Goal: Task Accomplishment & Management: Use online tool/utility

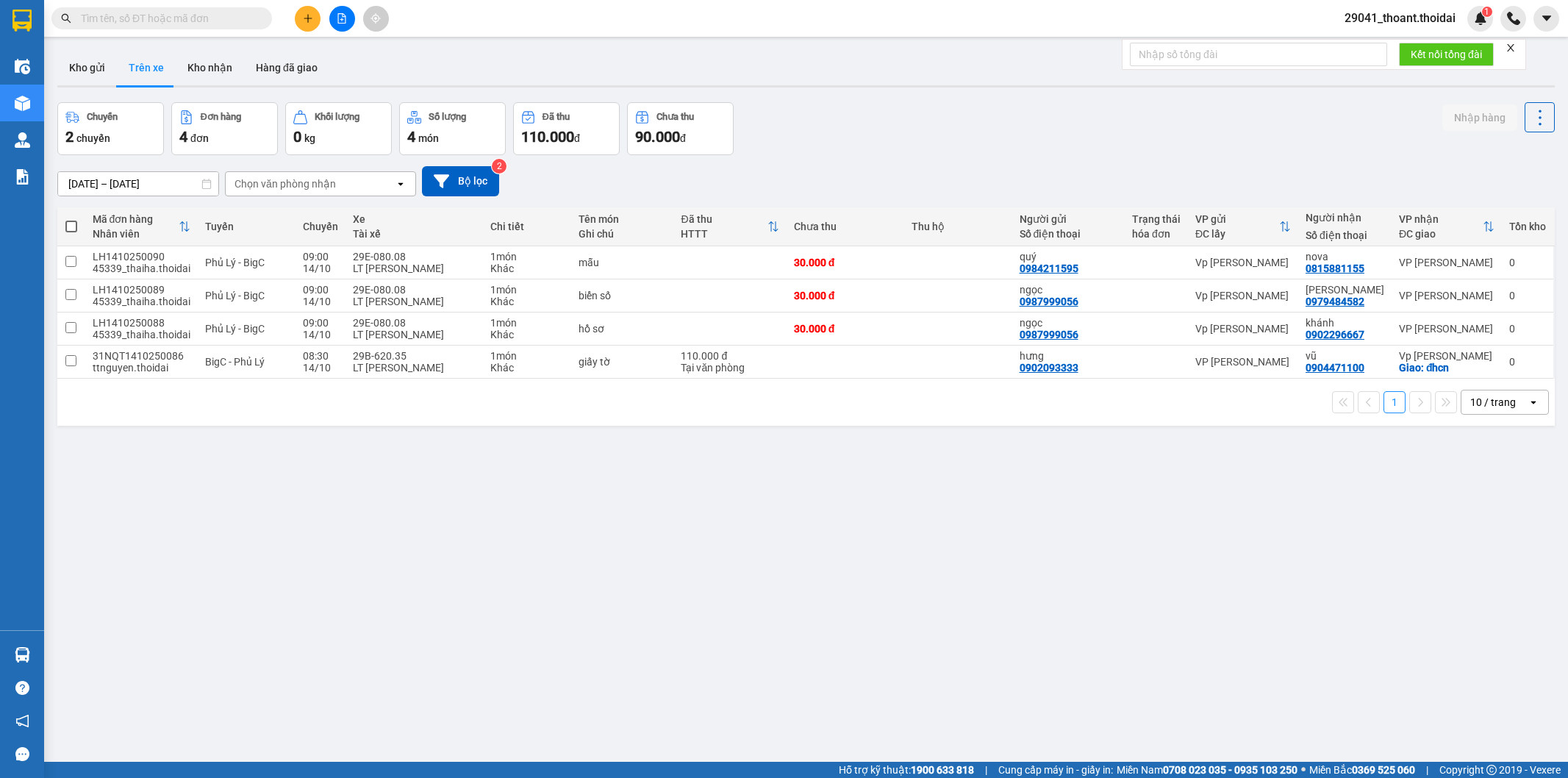
click at [166, 23] on input "text" at bounding box center [167, 19] width 174 height 16
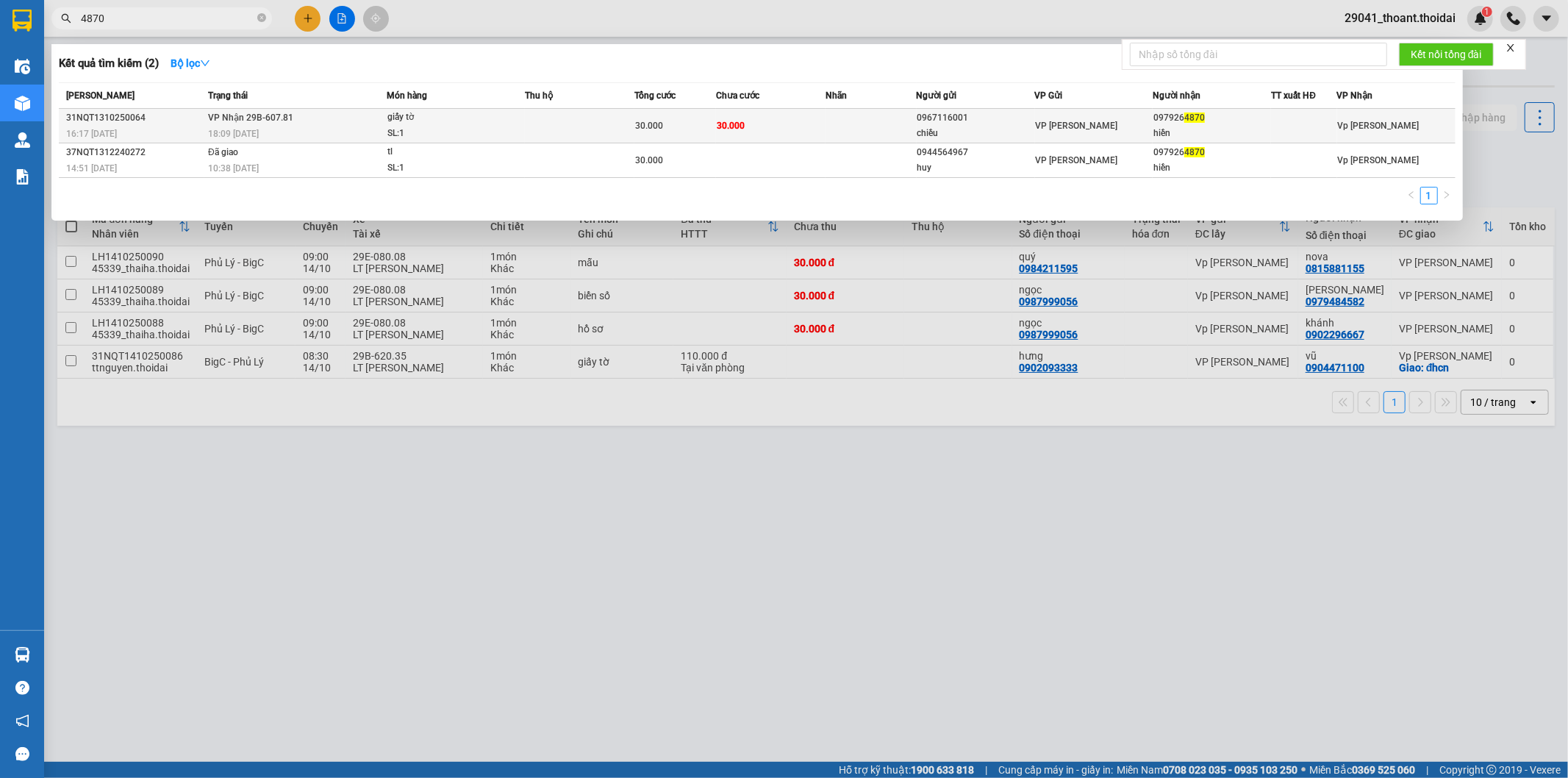
type input "4870"
click at [327, 134] on div "18:09 [DATE]" at bounding box center [297, 134] width 178 height 16
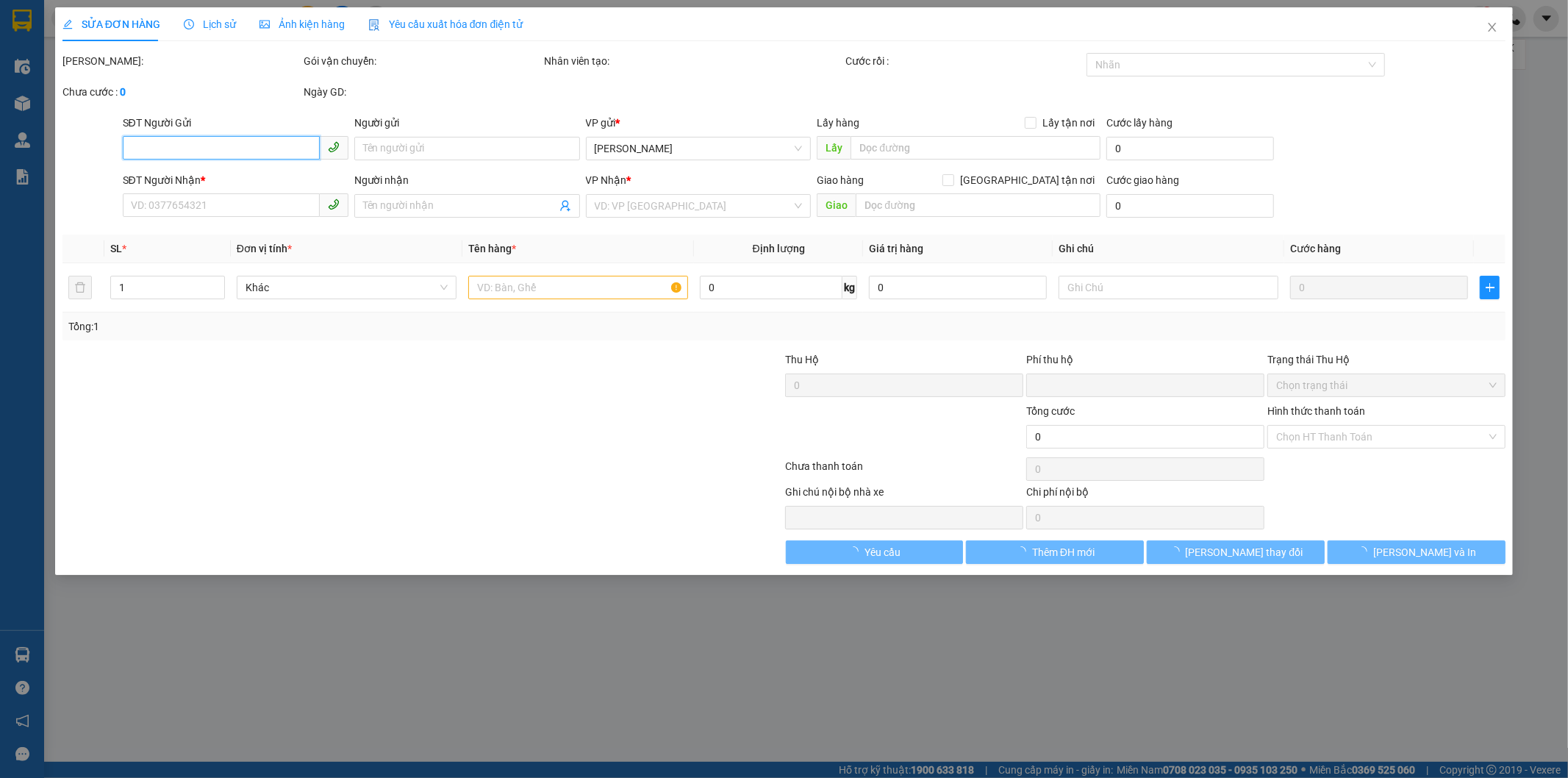
type input "0967116001"
type input "chiều"
type input "0979264870"
type input "hiền"
type input "0"
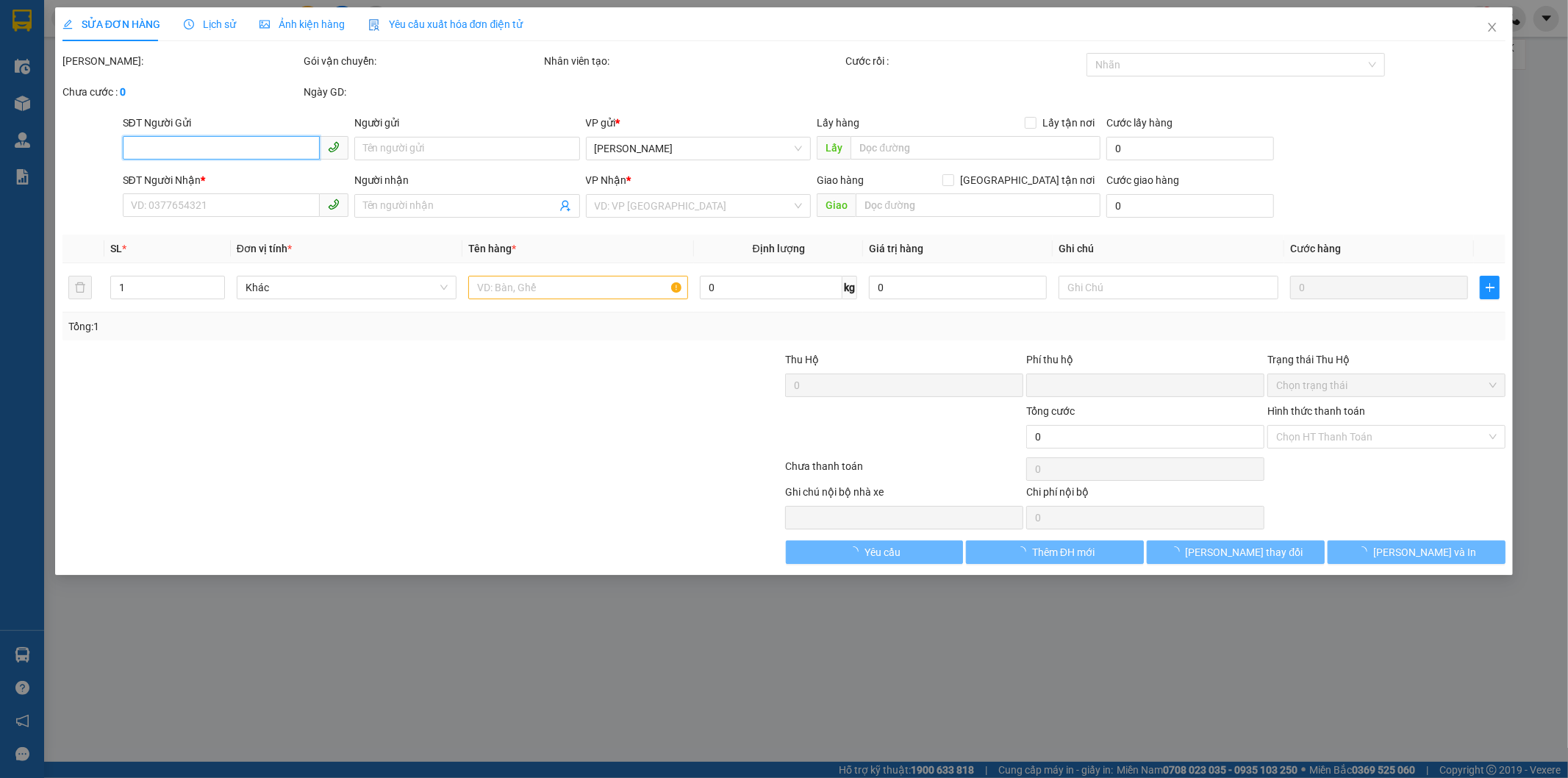
type input "30.000"
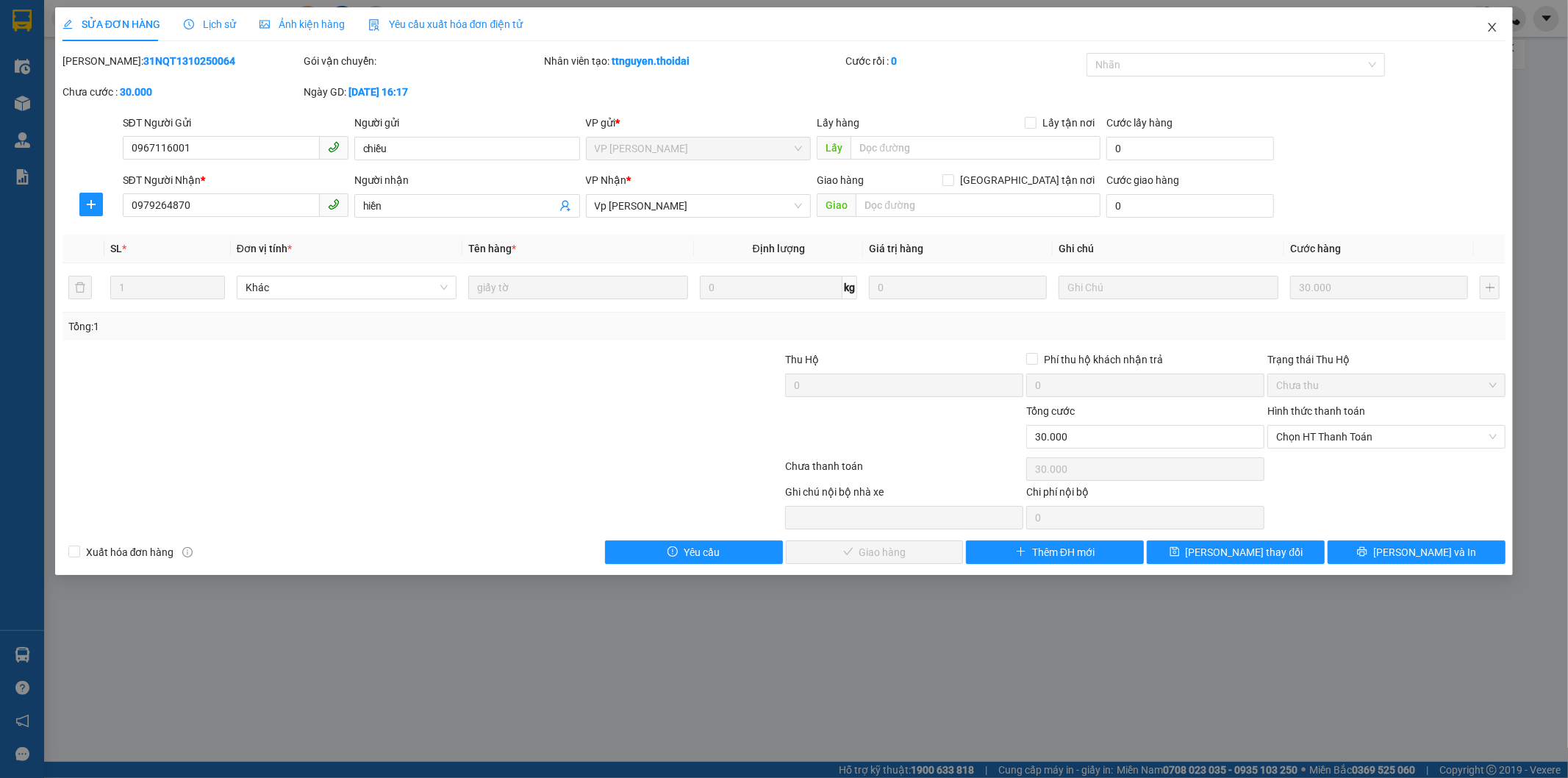
click at [1491, 29] on icon "close" at bounding box center [1491, 27] width 12 height 12
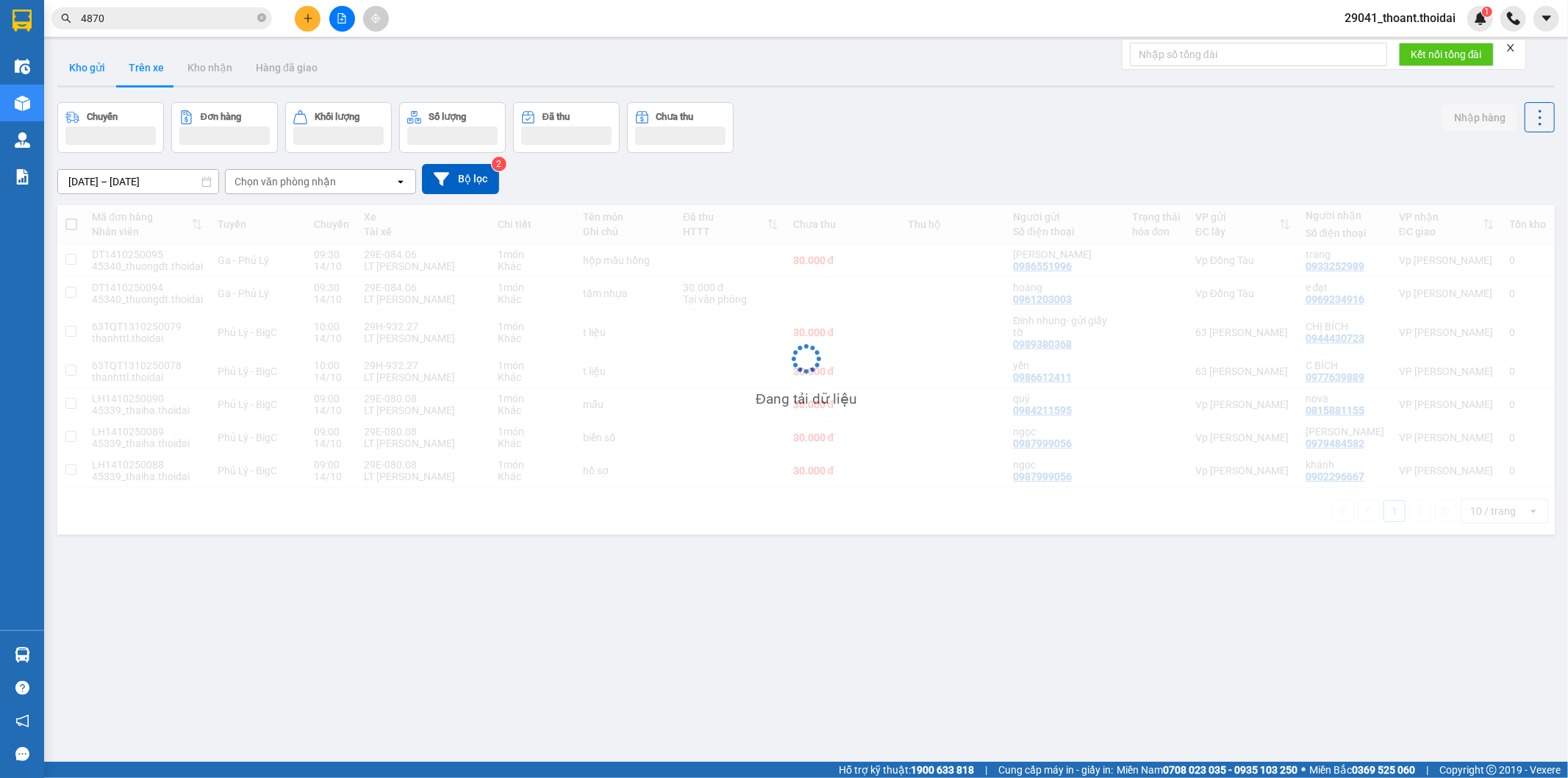
click at [92, 69] on button "Kho gửi" at bounding box center [86, 68] width 60 height 36
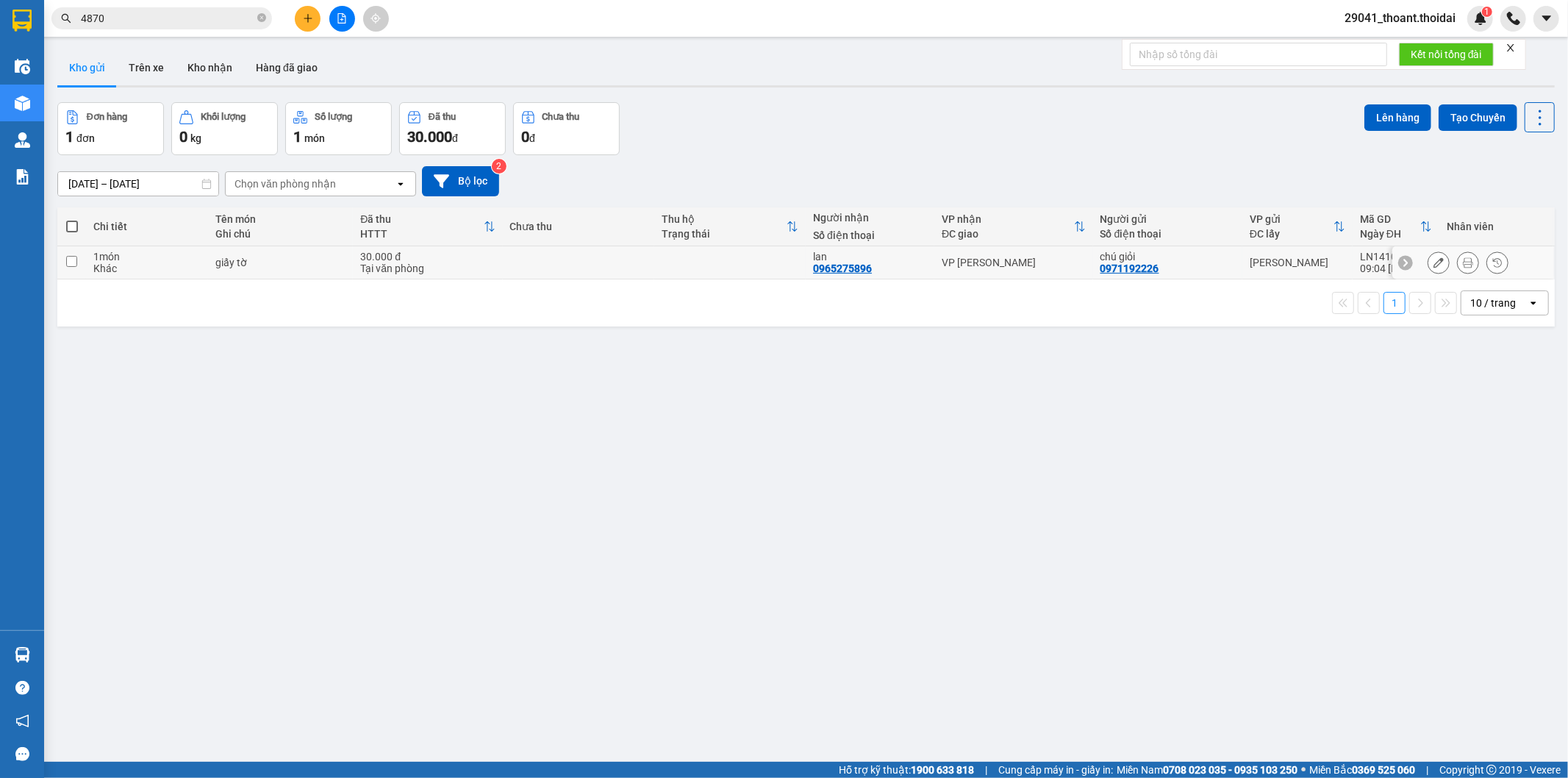
click at [350, 259] on td "giấy tờ" at bounding box center [280, 263] width 145 height 33
checkbox input "true"
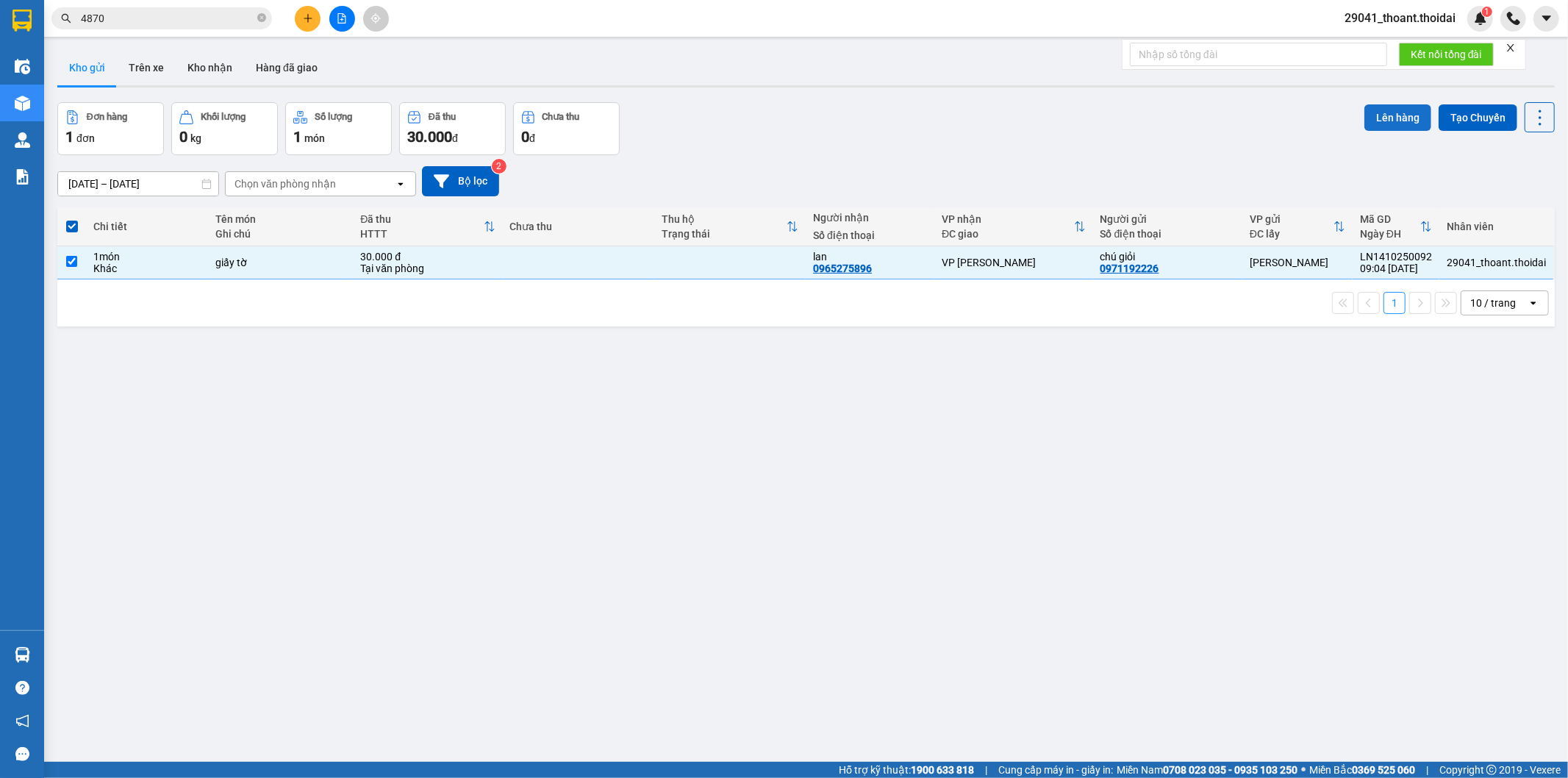
click at [1391, 117] on button "Lên hàng" at bounding box center [1397, 118] width 67 height 27
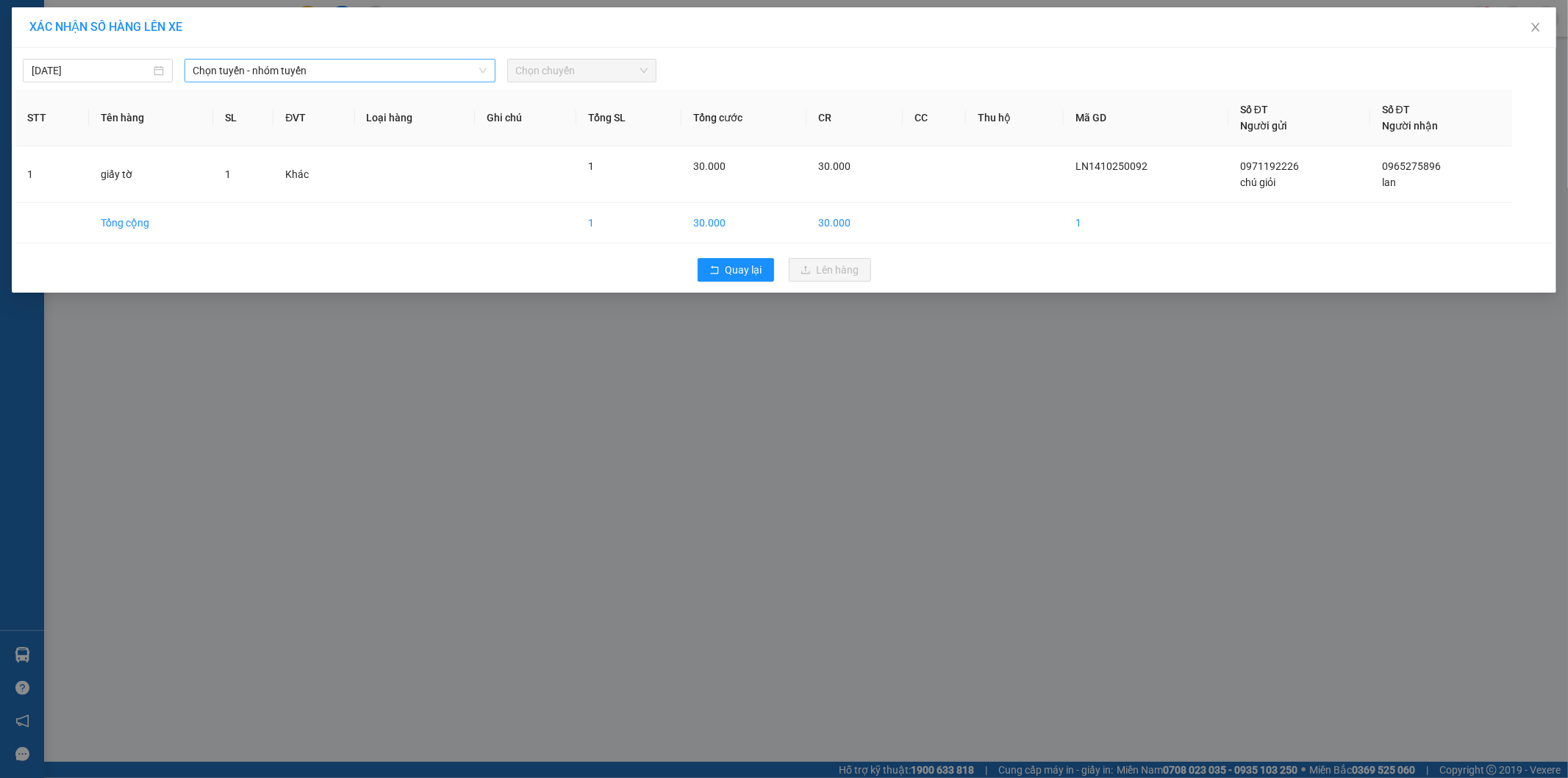
click at [338, 62] on span "Chọn tuyến - nhóm tuyến" at bounding box center [340, 70] width 294 height 22
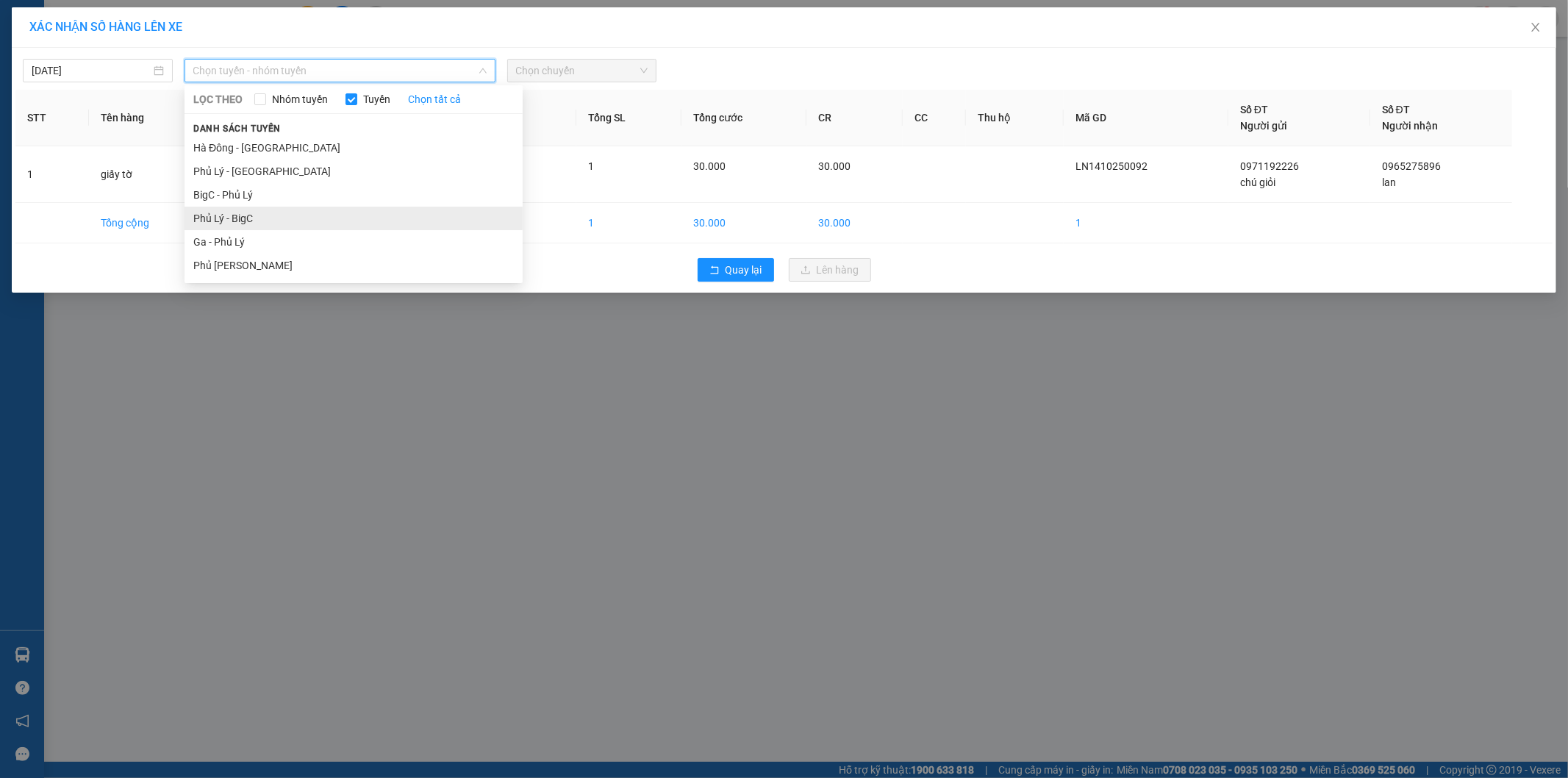
drag, startPoint x: 297, startPoint y: 211, endPoint x: 434, endPoint y: 141, distance: 153.8
click at [303, 209] on li "Phủ Lý - BigC" at bounding box center [353, 218] width 338 height 23
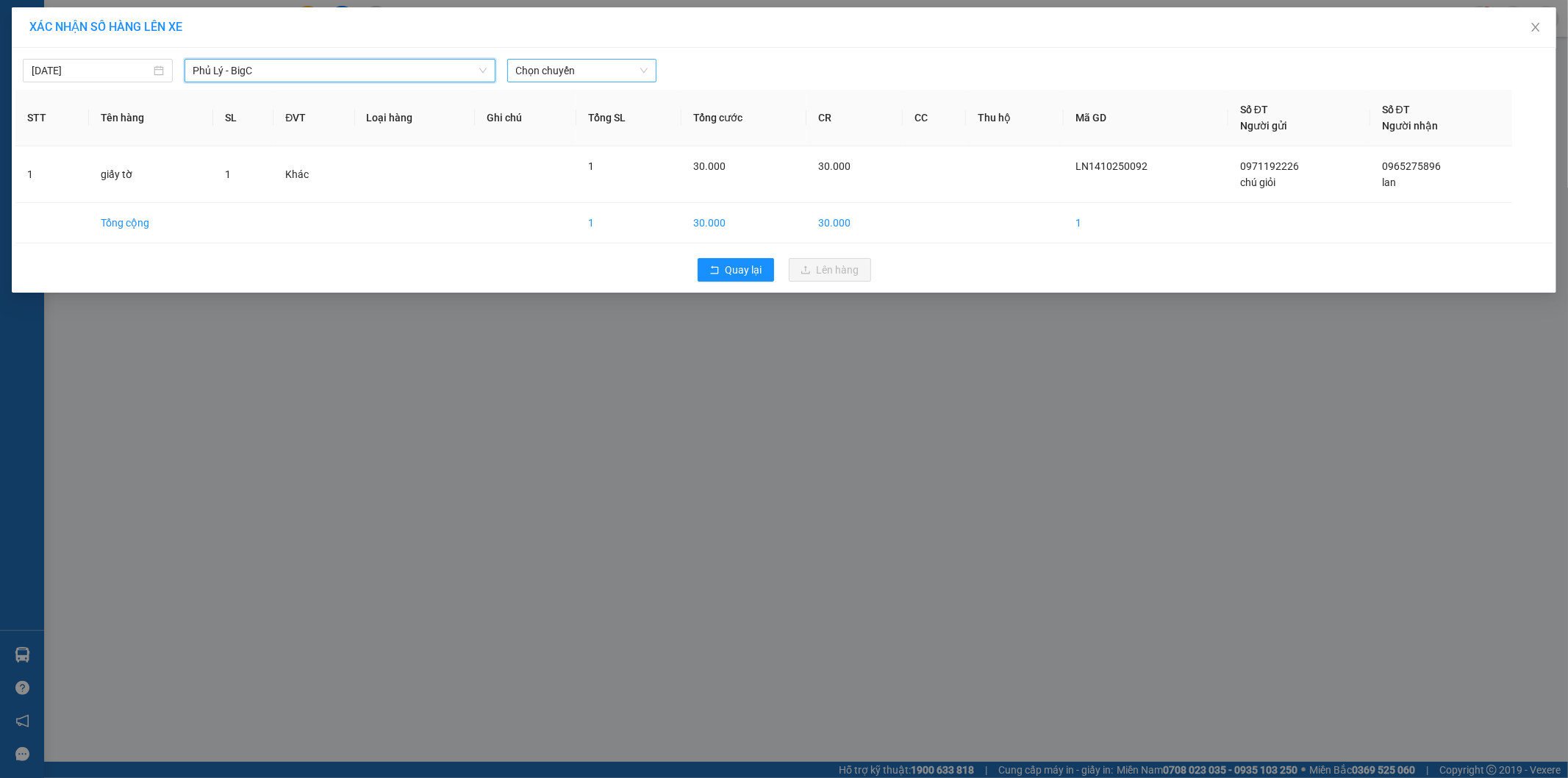
click at [634, 69] on span "Chọn chuyến" at bounding box center [582, 70] width 133 height 22
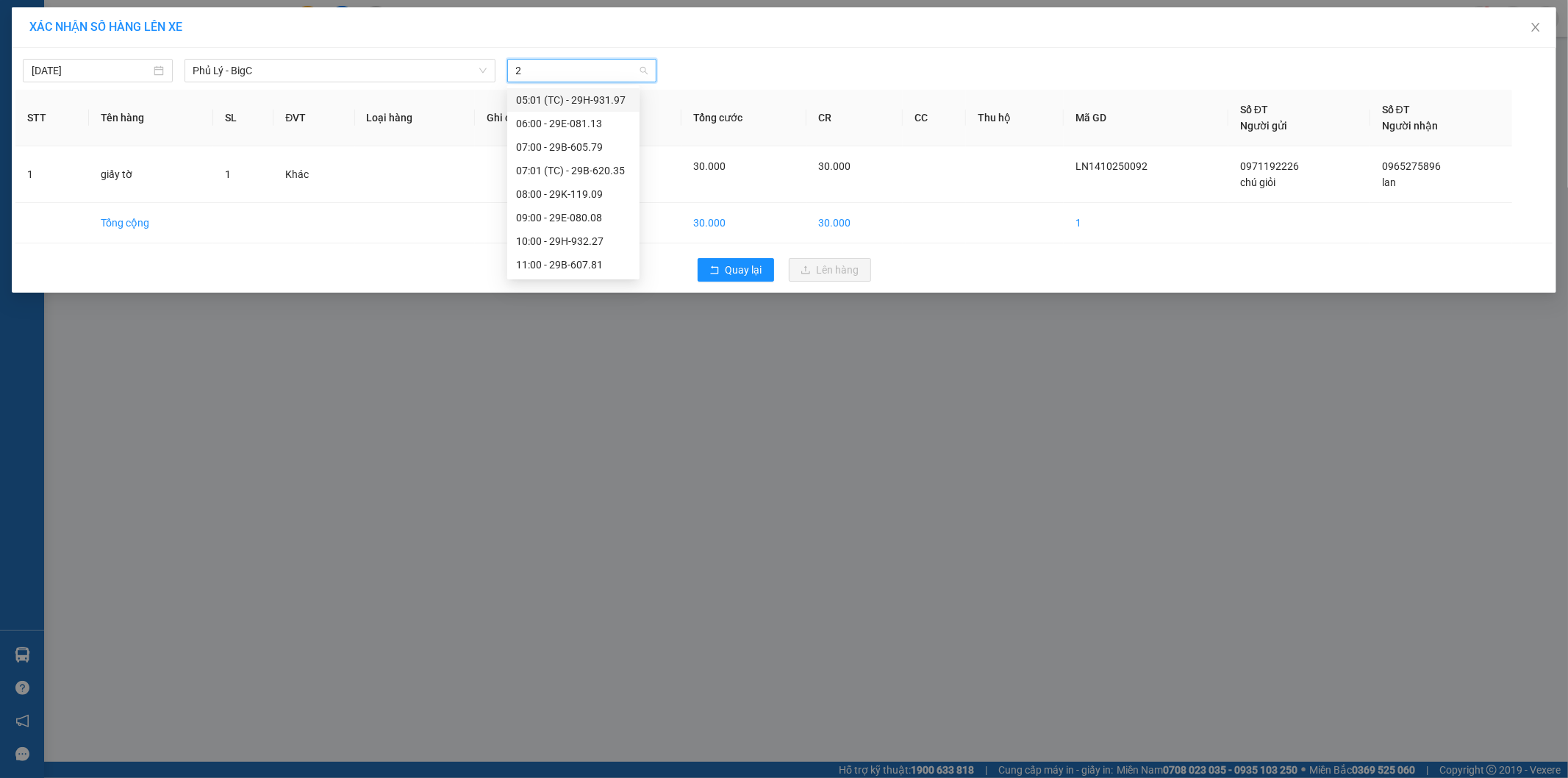
type input "27"
click at [624, 100] on div "10:00 - 29H-932.27" at bounding box center [573, 100] width 115 height 16
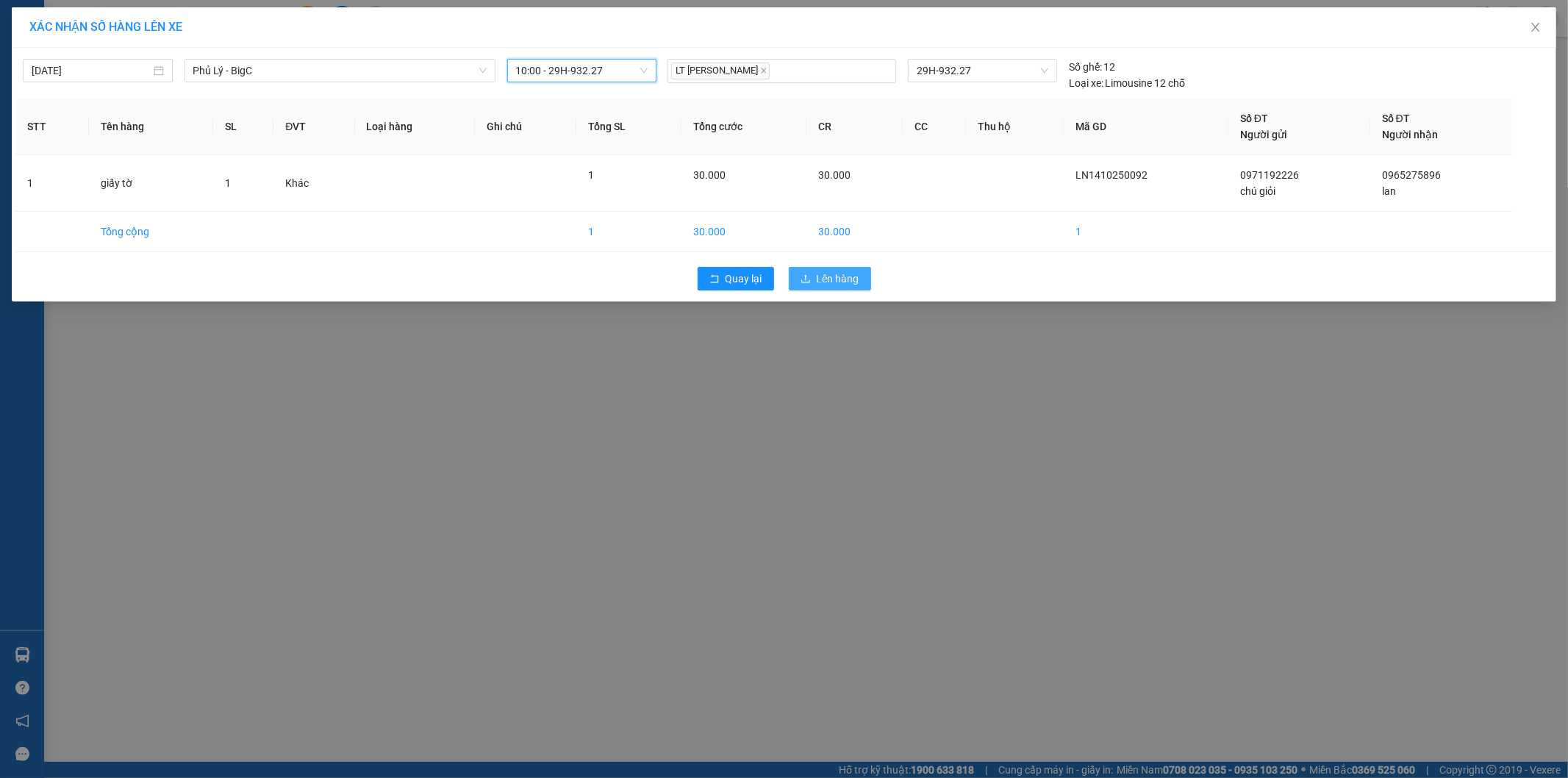
click at [801, 285] on span "upload" at bounding box center [806, 279] width 11 height 12
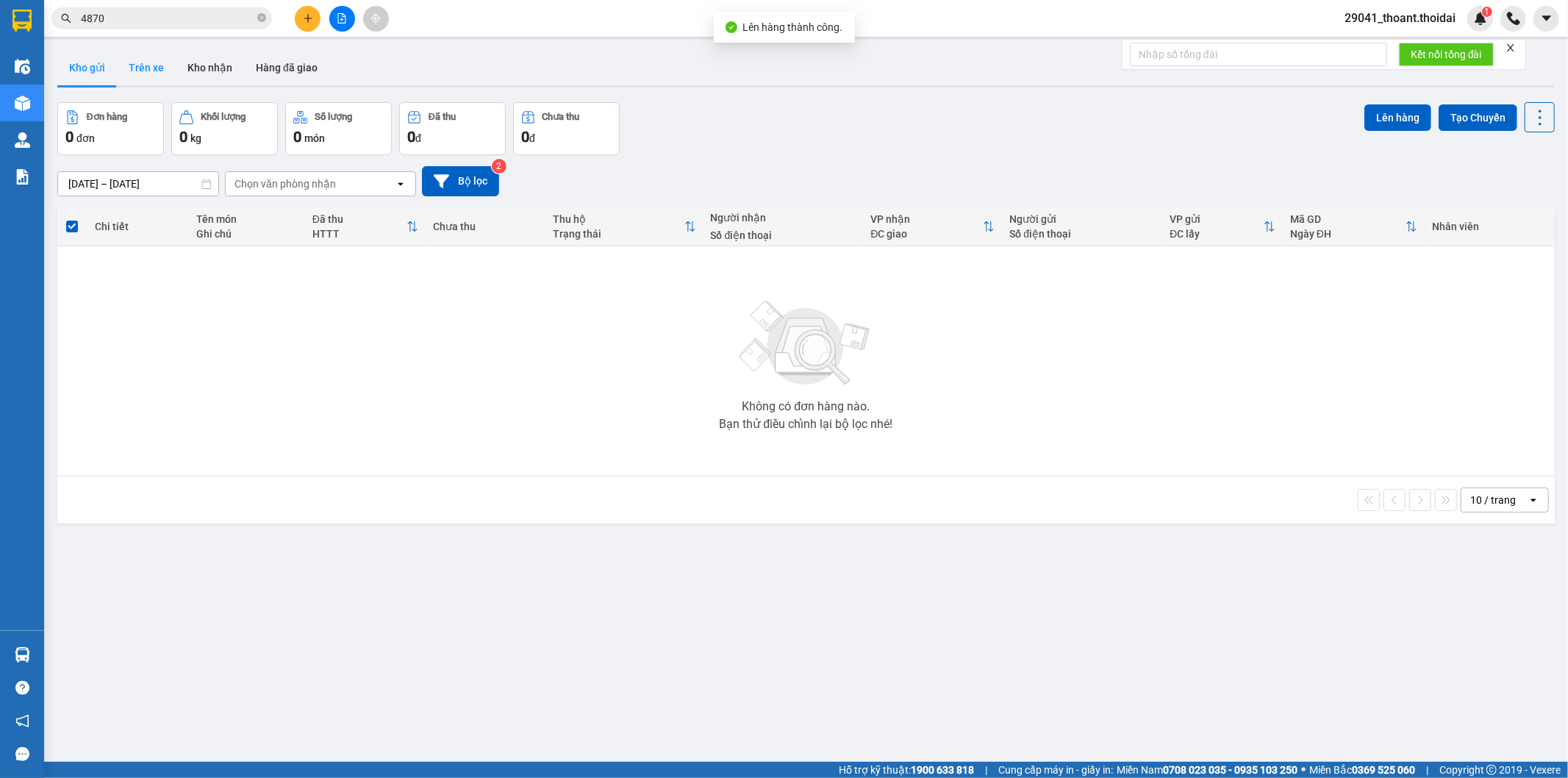
click at [133, 67] on button "Trên xe" at bounding box center [146, 68] width 59 height 36
